Goal: Task Accomplishment & Management: Manage account settings

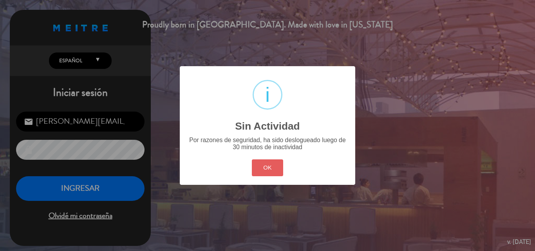
click at [269, 175] on button "OK" at bounding box center [268, 167] width 32 height 17
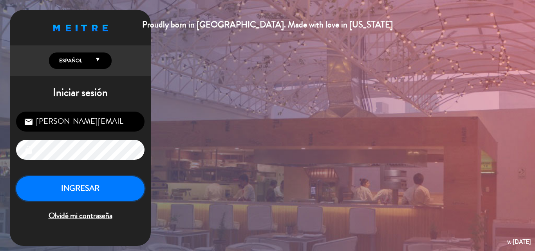
click at [92, 195] on button "INGRESAR" at bounding box center [80, 188] width 129 height 25
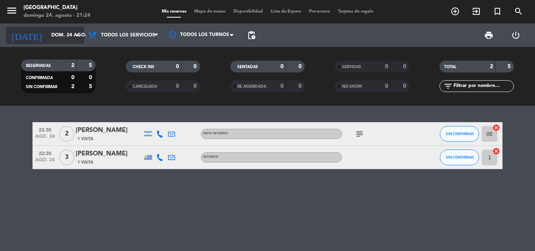
click at [23, 30] on icon "[DATE]" at bounding box center [27, 35] width 42 height 17
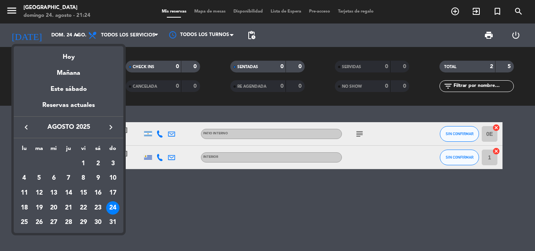
click at [7, 6] on div at bounding box center [267, 125] width 535 height 251
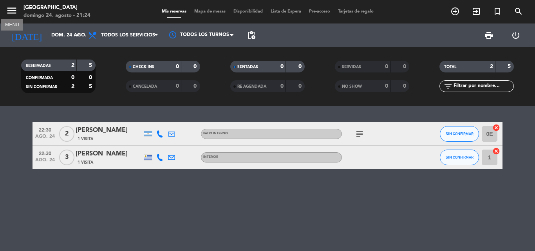
click at [7, 12] on icon "menu" at bounding box center [12, 11] width 12 height 12
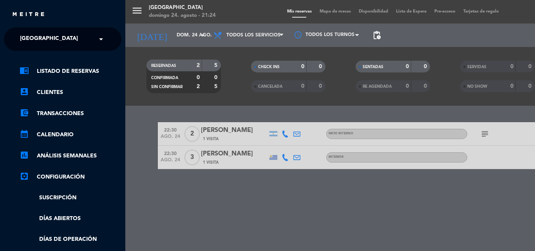
click at [67, 40] on div "× [GEOGRAPHIC_DATA]" at bounding box center [53, 39] width 73 height 16
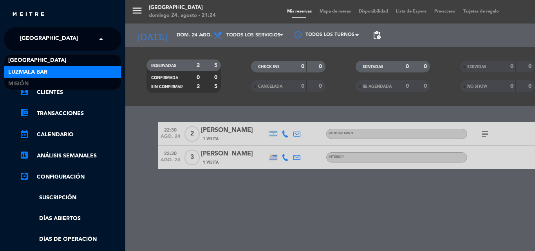
click at [49, 68] on div "Luzmala Bar" at bounding box center [62, 72] width 117 height 12
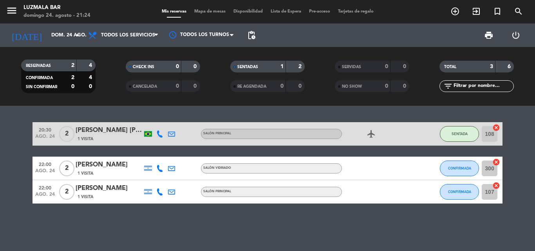
click at [370, 134] on icon "airplanemode_active" at bounding box center [371, 133] width 9 height 9
click at [327, 111] on div "20:30 [DATE] 2 [PERSON_NAME] [PERSON_NAME] 1 Visita Salón Principal airplanemod…" at bounding box center [267, 178] width 535 height 145
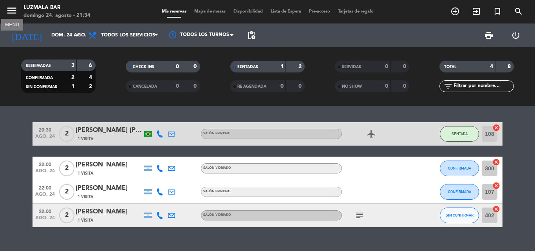
click at [14, 9] on icon "menu" at bounding box center [12, 11] width 12 height 12
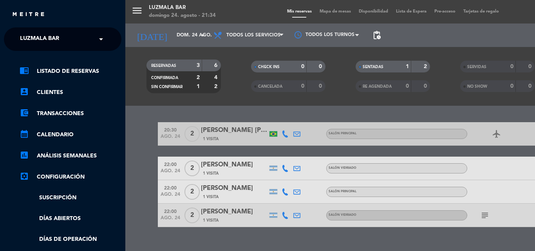
click at [81, 36] on input "text" at bounding box center [64, 39] width 96 height 17
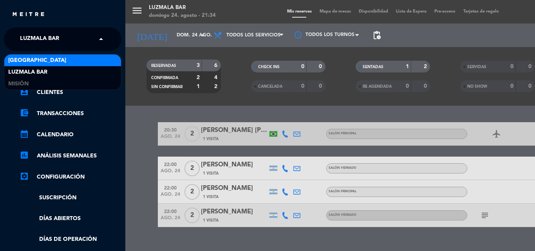
click at [51, 63] on div "[GEOGRAPHIC_DATA]" at bounding box center [62, 60] width 117 height 12
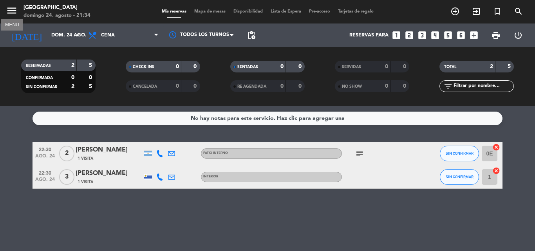
click at [14, 11] on icon "menu" at bounding box center [12, 11] width 12 height 12
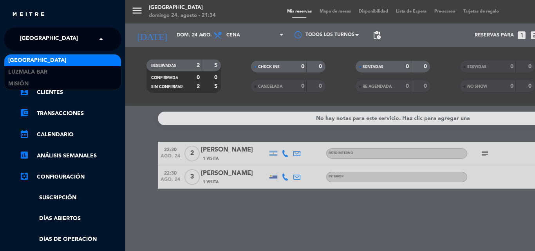
click at [70, 35] on input "text" at bounding box center [64, 39] width 96 height 17
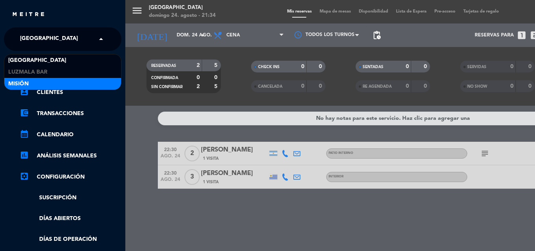
click at [44, 84] on div "Misión" at bounding box center [62, 84] width 117 height 12
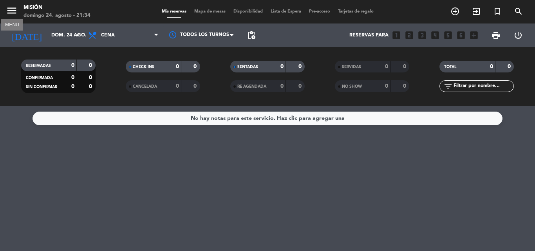
click at [14, 10] on icon "menu" at bounding box center [12, 11] width 12 height 12
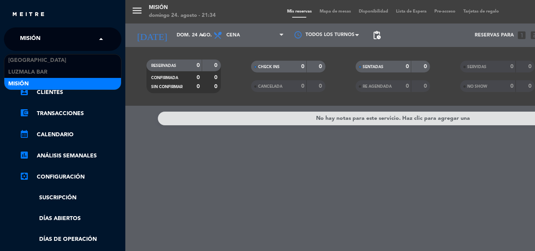
click at [69, 40] on input "text" at bounding box center [64, 39] width 96 height 17
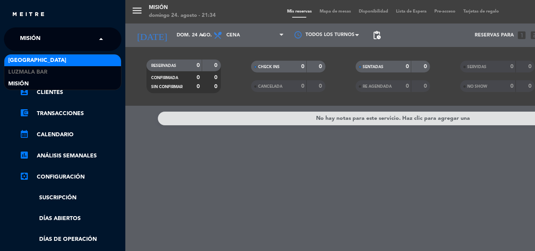
click at [40, 61] on span "[GEOGRAPHIC_DATA]" at bounding box center [37, 60] width 58 height 9
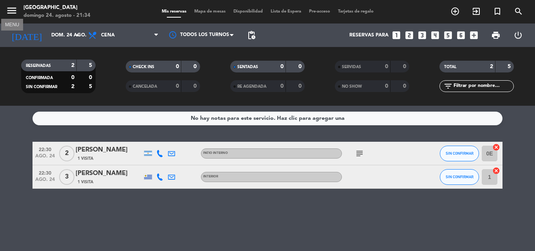
click at [14, 10] on icon "menu" at bounding box center [12, 11] width 12 height 12
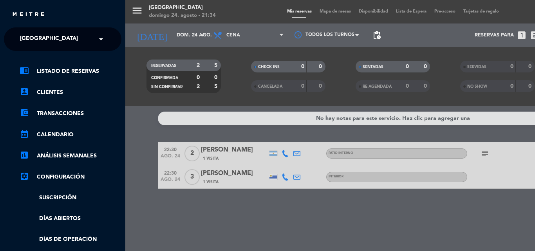
click at [53, 37] on span "[GEOGRAPHIC_DATA]" at bounding box center [49, 39] width 58 height 16
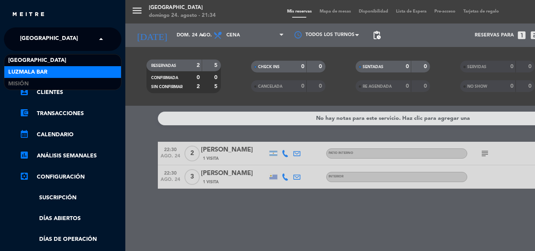
click at [32, 70] on span "Luzmala Bar" at bounding box center [27, 72] width 39 height 9
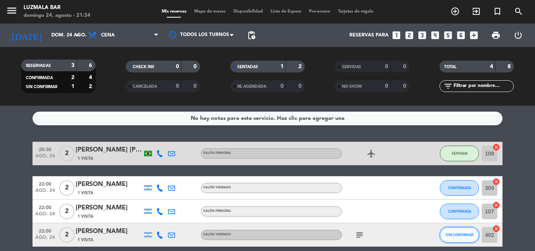
click at [465, 236] on span "SIN CONFIRMAR" at bounding box center [460, 235] width 28 height 4
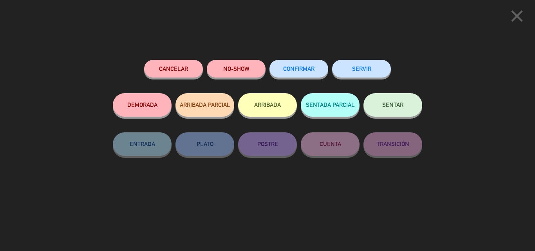
click at [295, 68] on span "CONFIRMAR" at bounding box center [298, 68] width 31 height 7
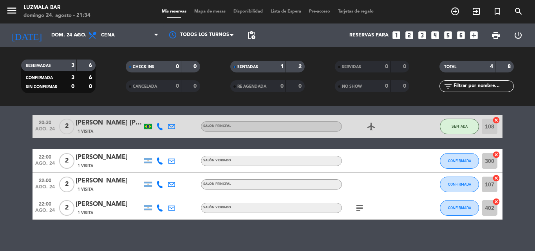
scroll to position [35, 0]
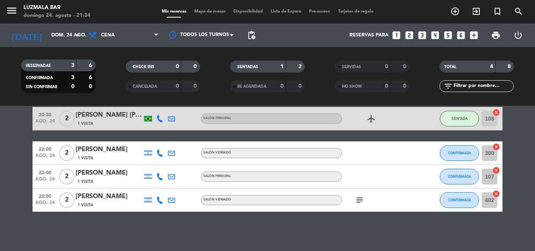
click at [359, 197] on icon "subject" at bounding box center [359, 200] width 9 height 9
click at [405, 161] on div at bounding box center [377, 152] width 71 height 23
click at [2, 150] on bookings-row "20:30 [DATE] 2 [PERSON_NAME] [PERSON_NAME] 1 Visita Salón Principal airplanemod…" at bounding box center [267, 159] width 535 height 105
click at [448, 157] on button "CONFIRMADA" at bounding box center [459, 153] width 39 height 16
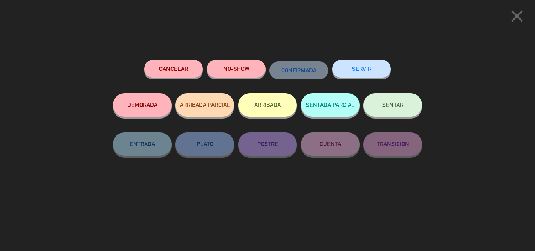
click at [144, 104] on button "DEMORADA" at bounding box center [142, 105] width 59 height 24
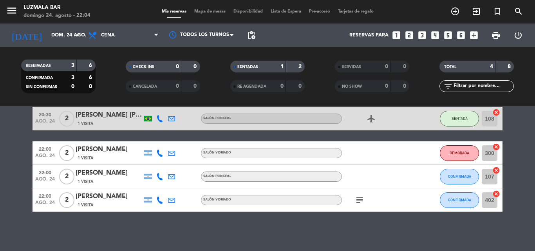
click at [358, 197] on icon "subject" at bounding box center [359, 200] width 9 height 9
click at [344, 225] on div "No hay notas para este servicio. Haz clic para agregar una 20:30 [DATE] 2 [PERS…" at bounding box center [267, 178] width 535 height 145
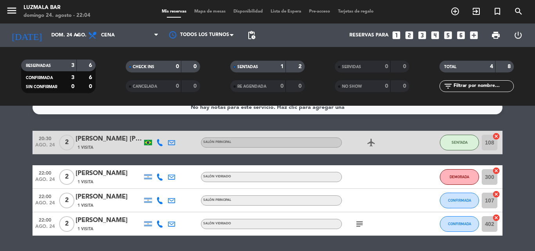
scroll to position [0, 0]
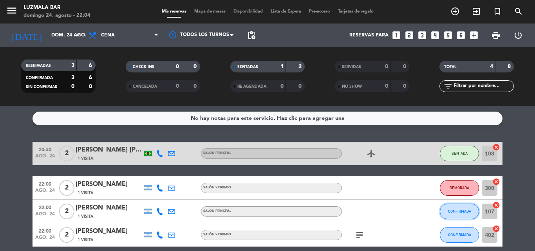
click at [456, 213] on span "CONFIRMADA" at bounding box center [459, 211] width 23 height 4
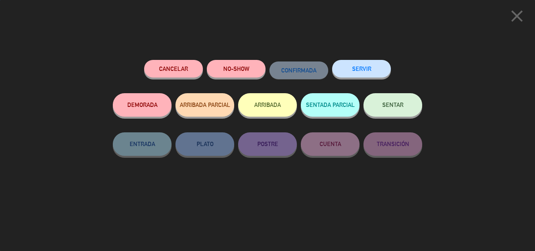
click at [133, 96] on button "DEMORADA" at bounding box center [142, 105] width 59 height 24
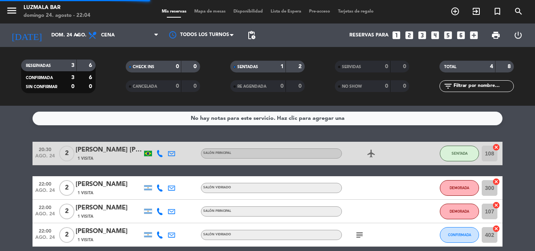
scroll to position [35, 0]
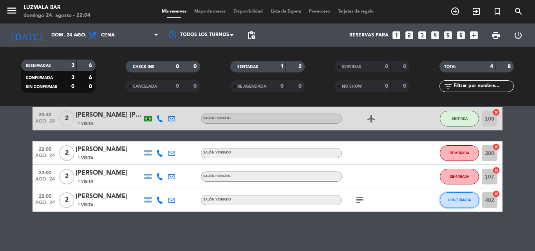
click at [456, 203] on button "CONFIRMADA" at bounding box center [459, 200] width 39 height 16
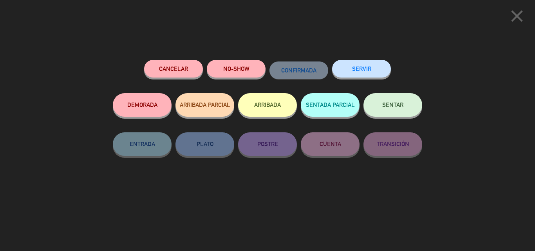
click at [159, 110] on button "DEMORADA" at bounding box center [142, 105] width 59 height 24
